Goal: Task Accomplishment & Management: Manage account settings

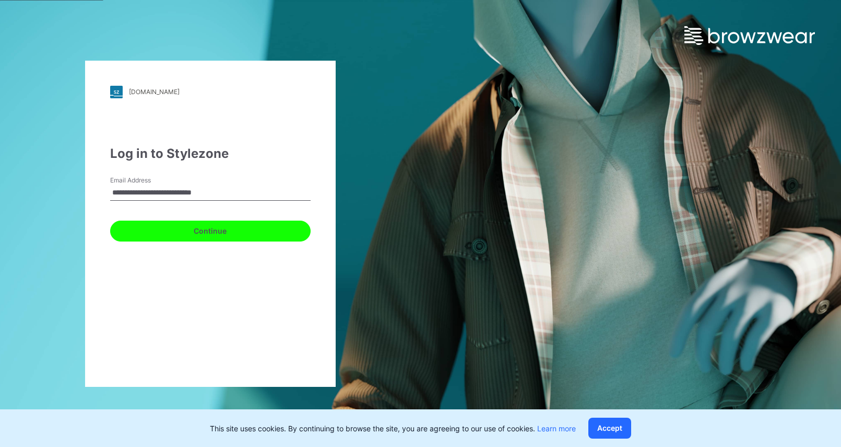
click at [202, 234] on button "Continue" at bounding box center [210, 230] width 201 height 21
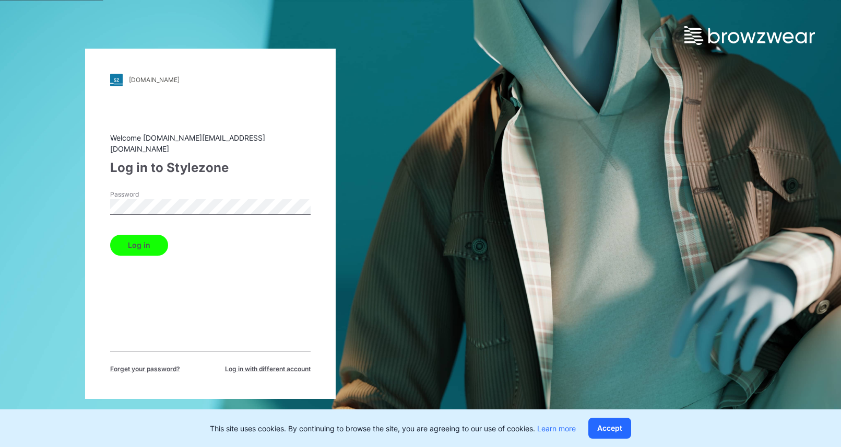
click at [150, 240] on button "Log in" at bounding box center [139, 244] width 58 height 21
